Goal: Task Accomplishment & Management: Use online tool/utility

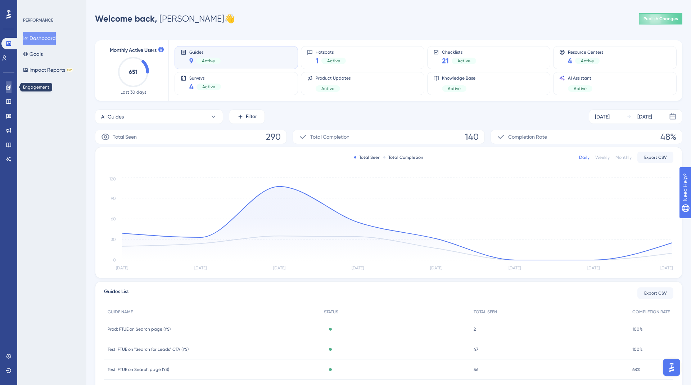
click at [8, 89] on icon at bounding box center [9, 87] width 6 height 6
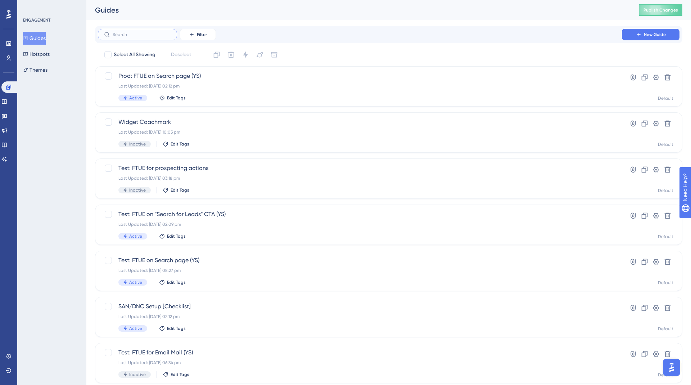
click at [150, 32] on input "text" at bounding box center [142, 34] width 58 height 5
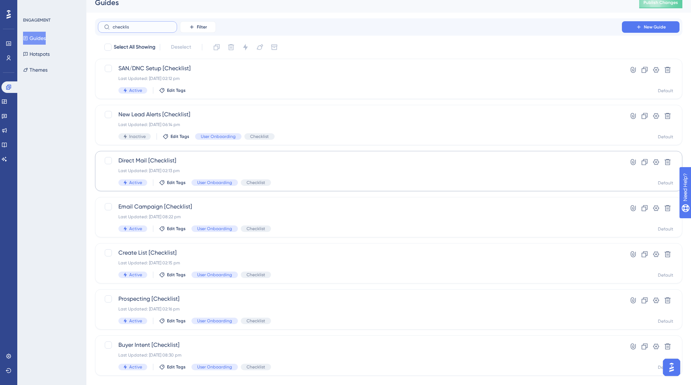
scroll to position [21, 0]
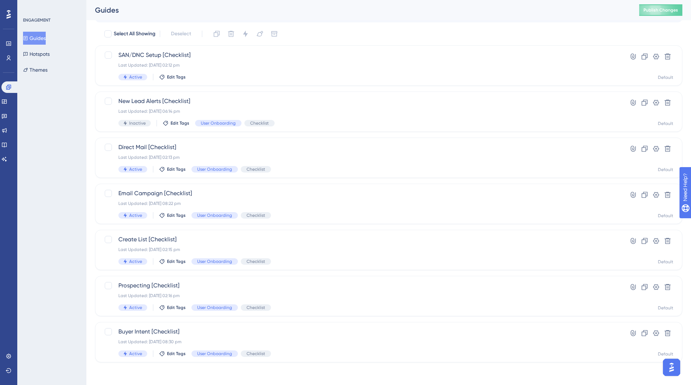
type input "checklis"
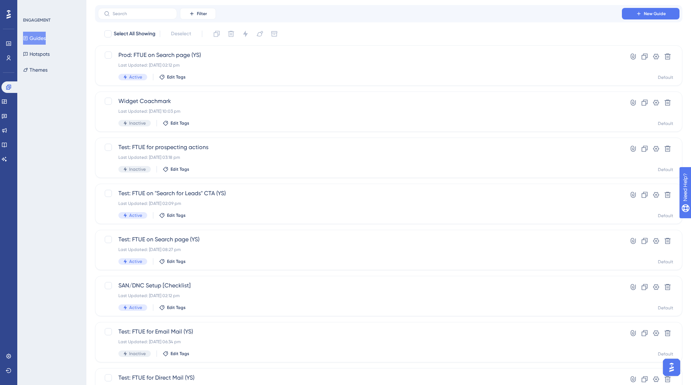
scroll to position [0, 0]
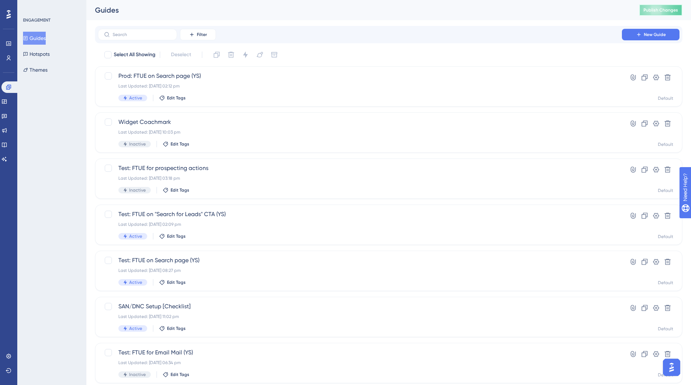
click at [672, 8] on span "Publish Changes" at bounding box center [660, 10] width 35 height 6
click at [8, 354] on icon at bounding box center [8, 355] width 5 height 5
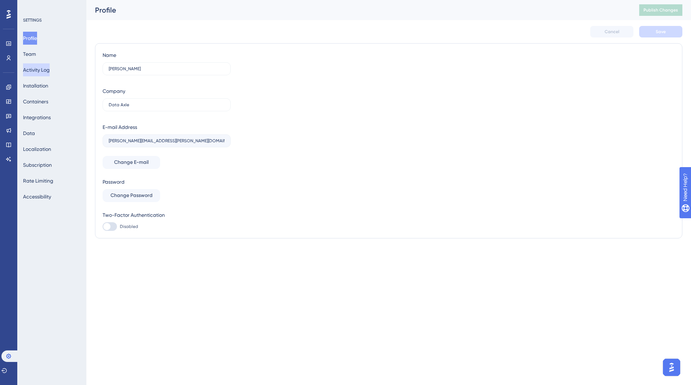
click at [44, 74] on button "Activity Log" at bounding box center [36, 69] width 27 height 13
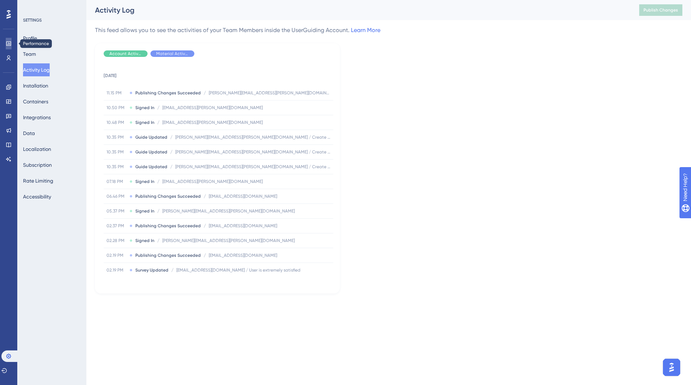
click at [7, 45] on icon at bounding box center [8, 43] width 5 height 4
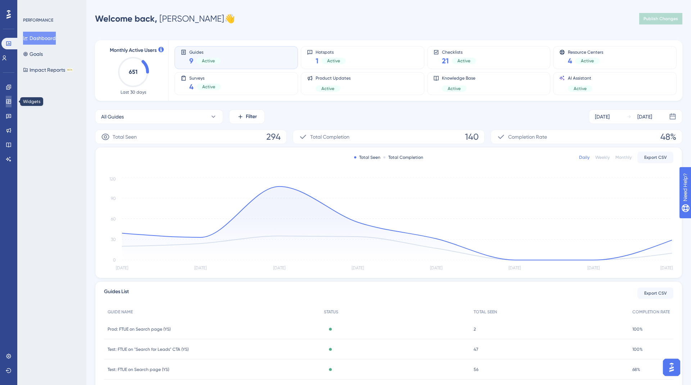
click at [9, 104] on link at bounding box center [9, 102] width 6 height 12
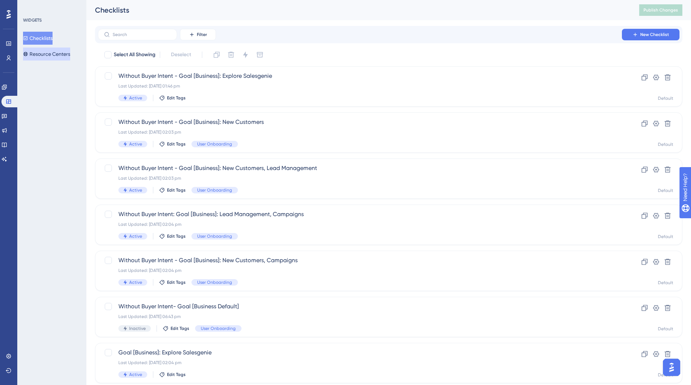
click at [54, 57] on button "Resource Centers" at bounding box center [46, 53] width 47 height 13
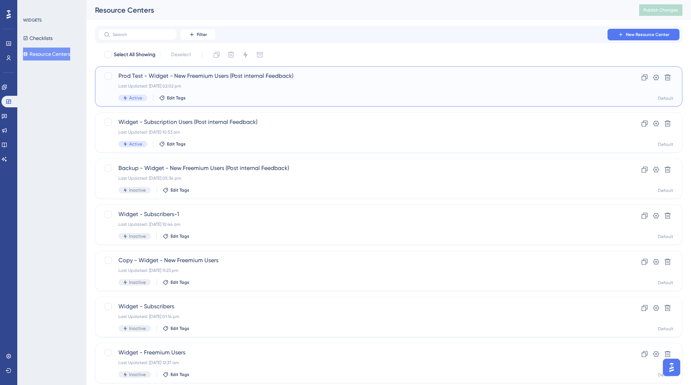
click at [227, 86] on div "Last Updated: 06 Oct 2025 02:02 pm" at bounding box center [359, 86] width 483 height 6
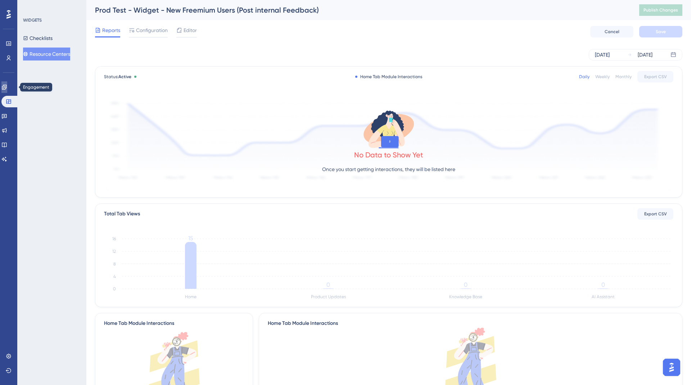
click at [7, 86] on icon at bounding box center [4, 87] width 6 height 6
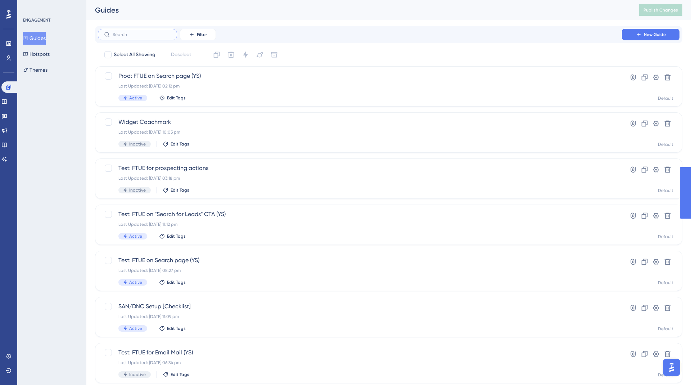
click at [147, 34] on input "text" at bounding box center [142, 34] width 58 height 5
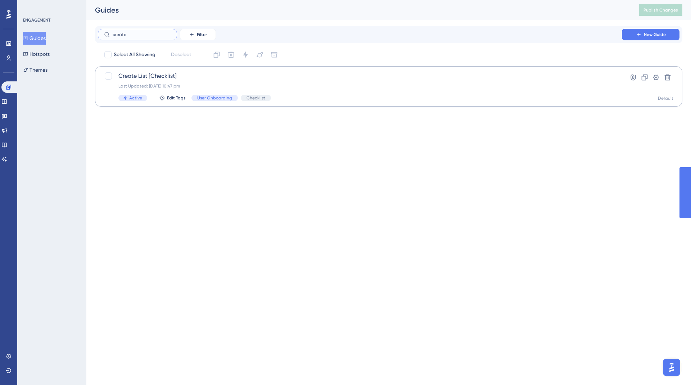
type input "create"
click at [155, 78] on span "Create List [Checklist]" at bounding box center [359, 76] width 483 height 9
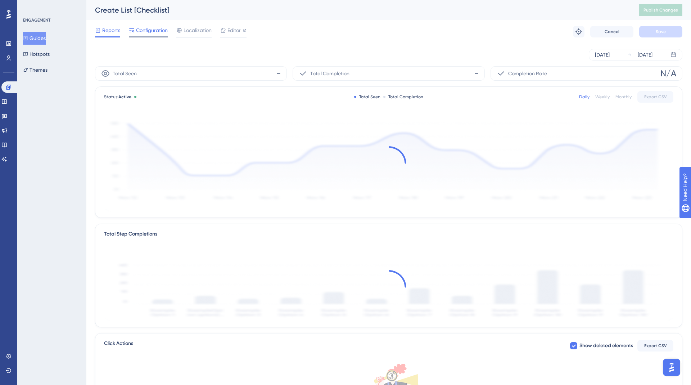
click at [150, 35] on div "Configuration" at bounding box center [148, 32] width 39 height 12
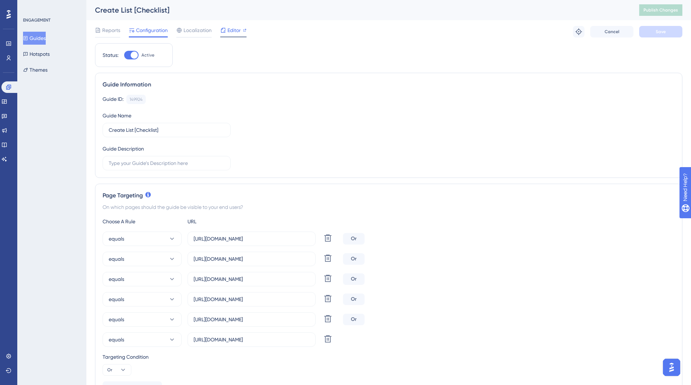
click at [226, 32] on div "Editor" at bounding box center [233, 30] width 26 height 9
click at [39, 48] on button "Hotspots" at bounding box center [36, 53] width 27 height 13
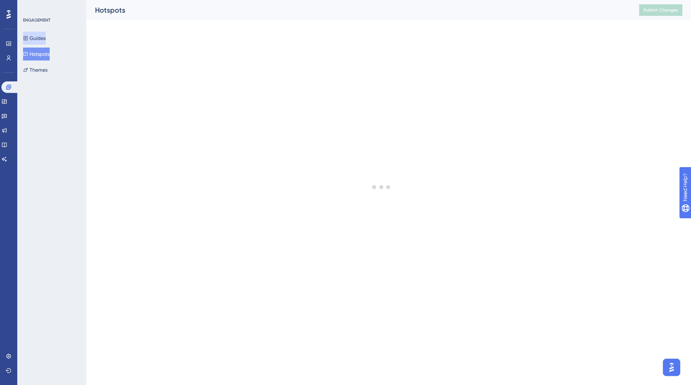
click at [39, 38] on button "Guides" at bounding box center [34, 38] width 23 height 13
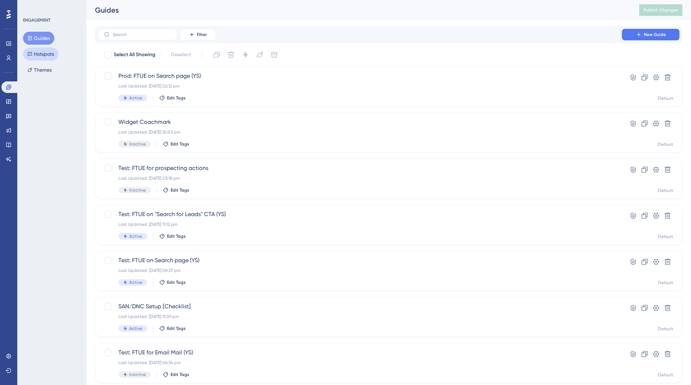
click at [44, 52] on button "Hotspots" at bounding box center [40, 53] width 35 height 13
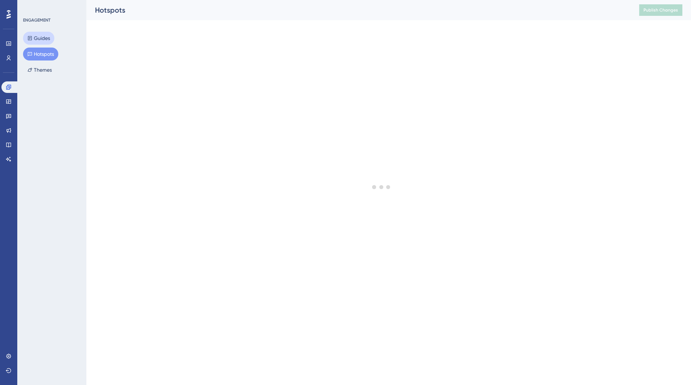
click at [42, 37] on button "Guides" at bounding box center [38, 38] width 31 height 13
